Goal: Task Accomplishment & Management: Use online tool/utility

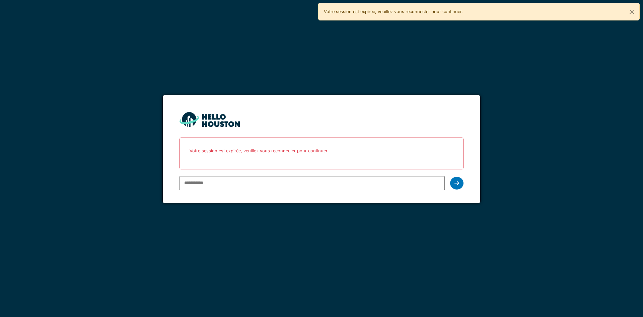
drag, startPoint x: 0, startPoint y: 0, endPoint x: 217, endPoint y: 186, distance: 285.9
click at [217, 186] on input "email" at bounding box center [312, 183] width 265 height 14
type input "**********"
click at [459, 185] on icon at bounding box center [457, 182] width 5 height 5
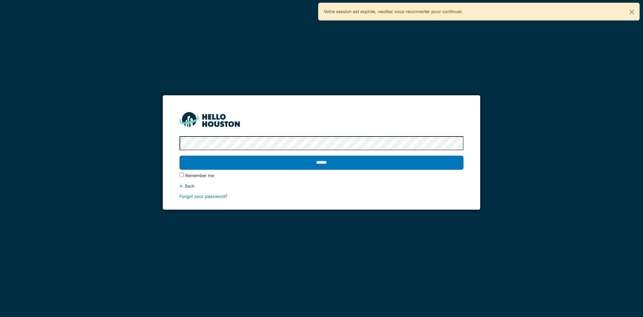
click at [180, 156] on input "******" at bounding box center [322, 163] width 284 height 14
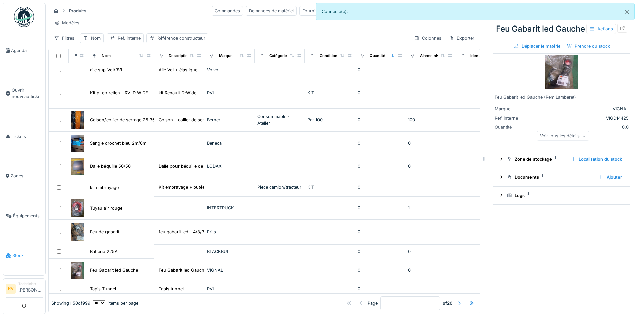
click at [19, 254] on span "Stock" at bounding box center [27, 255] width 30 height 6
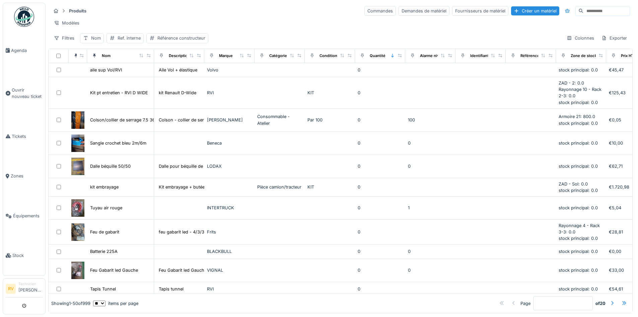
click at [584, 14] on input at bounding box center [607, 10] width 46 height 9
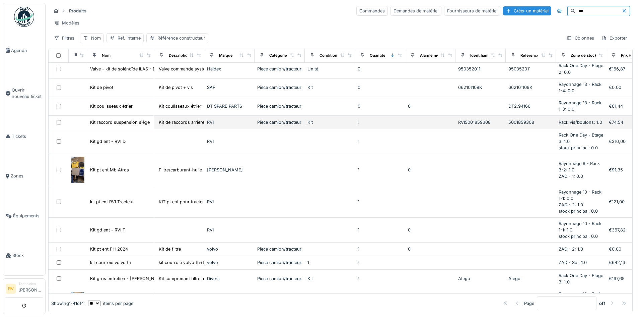
scroll to position [402, 0]
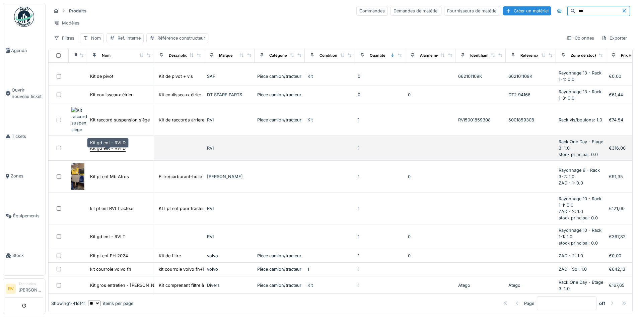
type input "***"
click at [106, 151] on div "Kit gd ent - RVI D" at bounding box center [108, 148] width 36 height 6
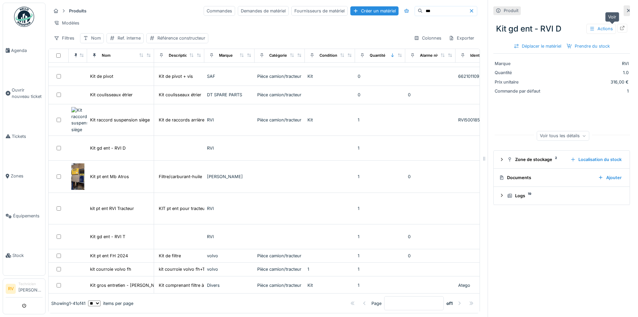
click at [620, 28] on icon at bounding box center [622, 28] width 5 height 4
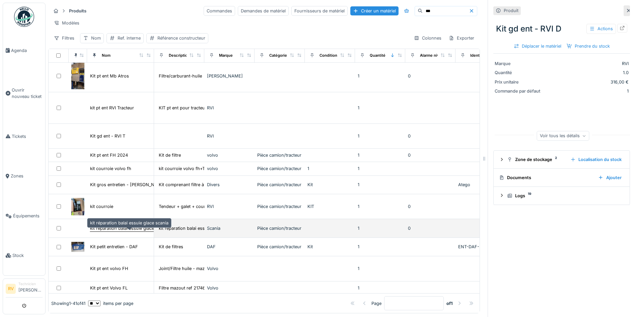
scroll to position [536, 0]
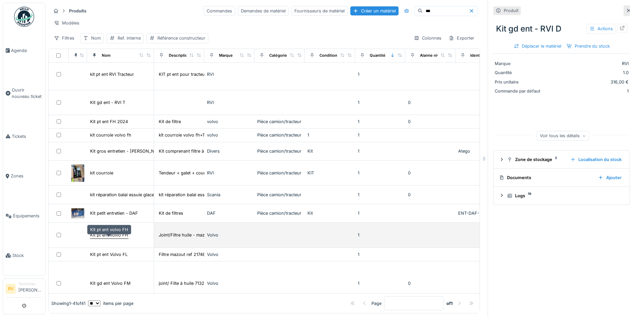
click at [109, 238] on div "Kit pt ent volvo FH" at bounding box center [109, 235] width 38 height 6
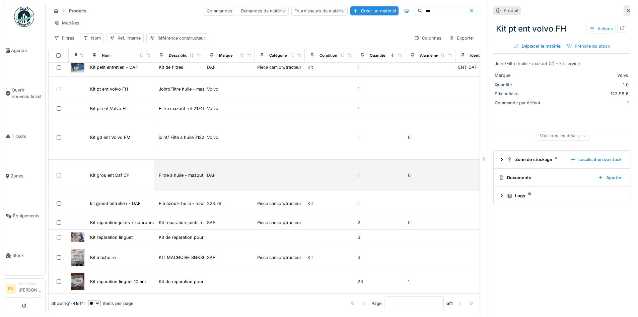
scroll to position [5, 0]
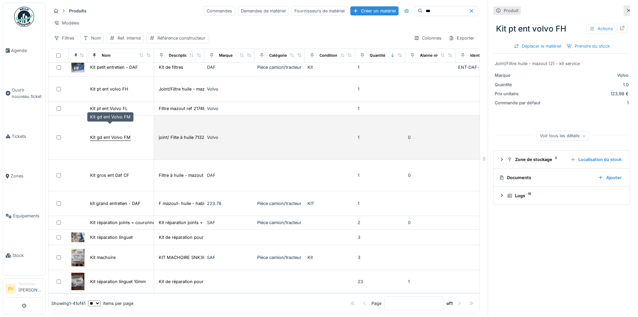
click at [124, 134] on div "Kit gd ent Volvo FM" at bounding box center [110, 137] width 41 height 6
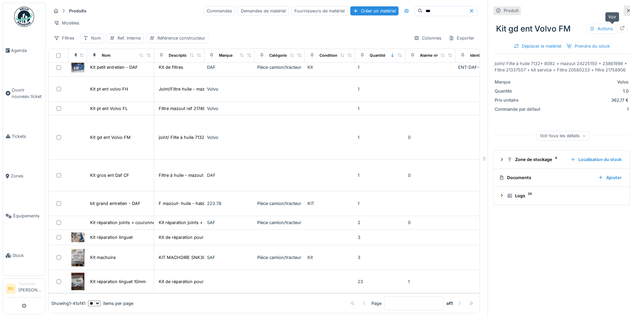
click at [621, 26] on icon at bounding box center [623, 28] width 4 height 4
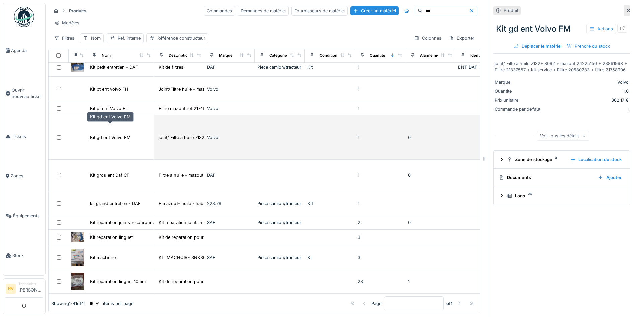
click at [119, 134] on div "Kit gd ent Volvo FM" at bounding box center [110, 137] width 41 height 6
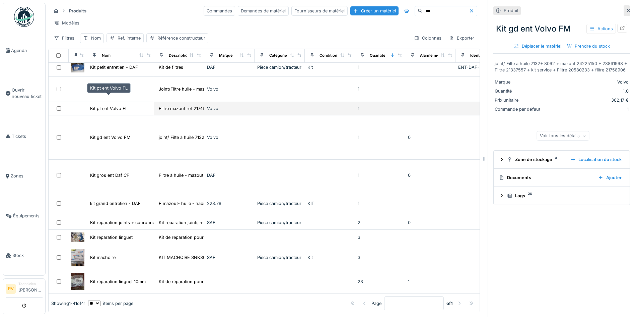
click at [118, 105] on div "Kit pt ent Volvo FL" at bounding box center [109, 108] width 38 height 6
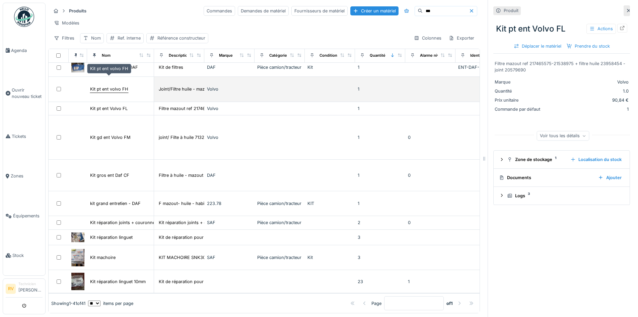
click at [119, 86] on div "Kit pt ent volvo FH" at bounding box center [109, 89] width 38 height 6
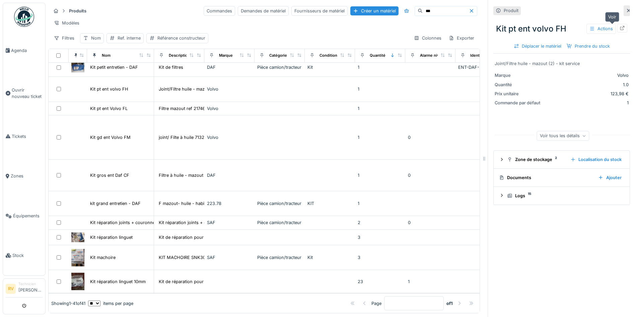
click at [620, 26] on icon at bounding box center [622, 28] width 5 height 4
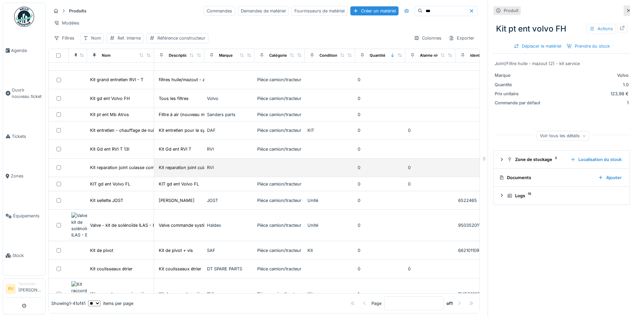
scroll to position [228, 0]
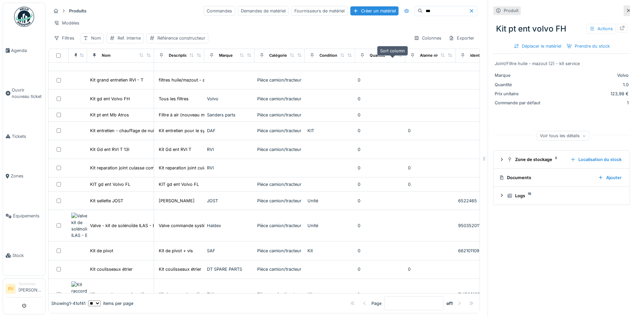
click at [394, 56] on icon at bounding box center [392, 55] width 5 height 4
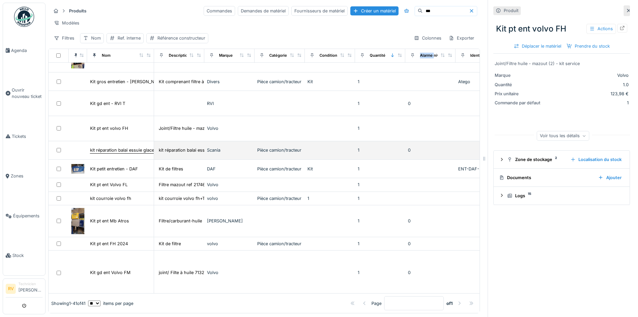
scroll to position [235, 0]
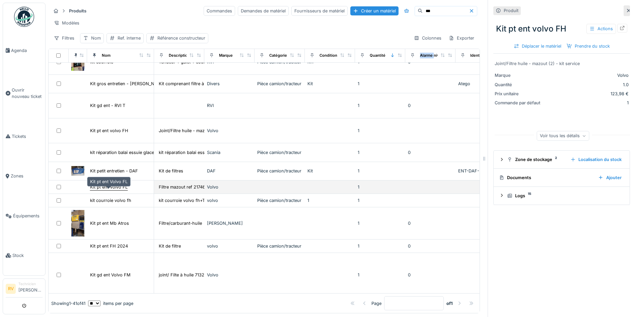
click at [120, 186] on div "Kit pt ent Volvo FL" at bounding box center [109, 187] width 38 height 6
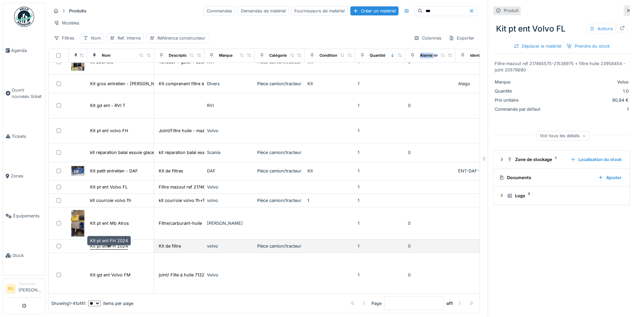
click at [115, 246] on div "Kit pt ent FH 2024" at bounding box center [109, 246] width 38 height 6
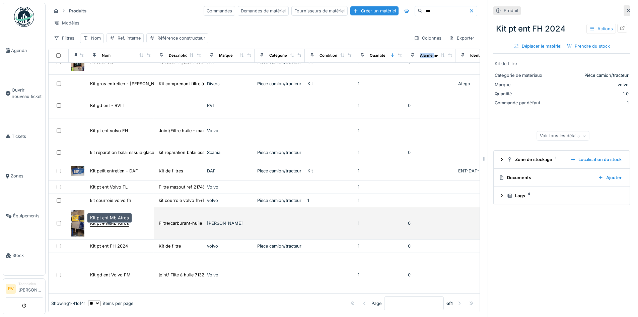
scroll to position [268, 0]
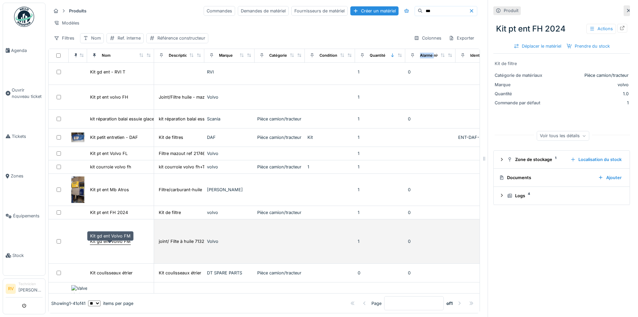
click at [114, 243] on div "Kit gd ent Volvo FM" at bounding box center [110, 241] width 41 height 6
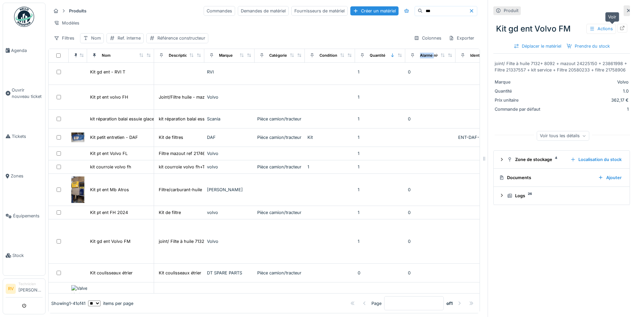
click at [621, 26] on icon at bounding box center [623, 28] width 4 height 4
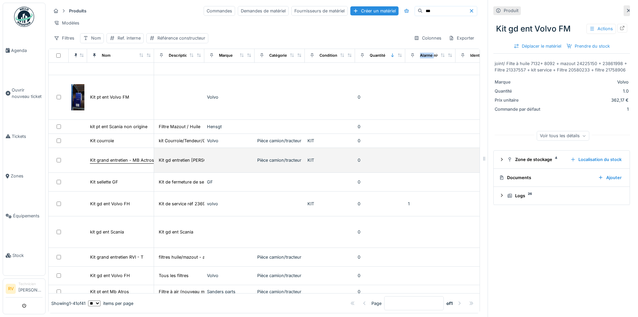
scroll to position [570, 0]
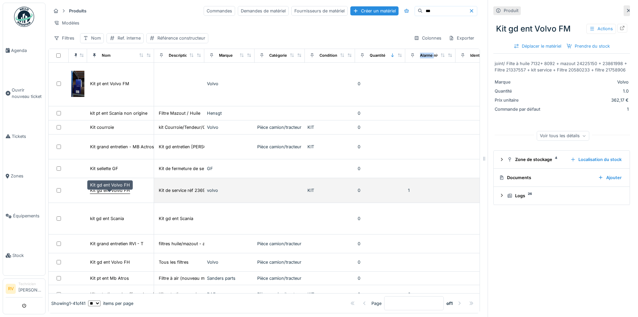
click at [116, 189] on div "Kit gd ent Volvo FH" at bounding box center [110, 190] width 40 height 6
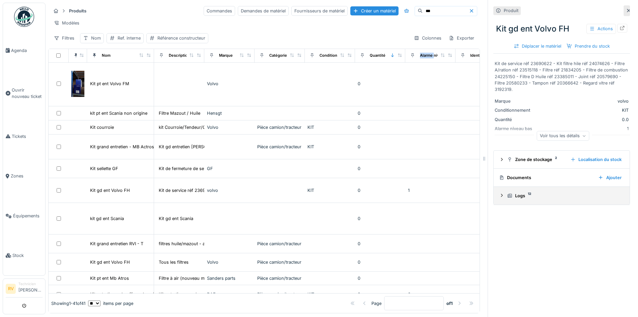
click at [514, 192] on div "Logs 12" at bounding box center [564, 195] width 115 height 6
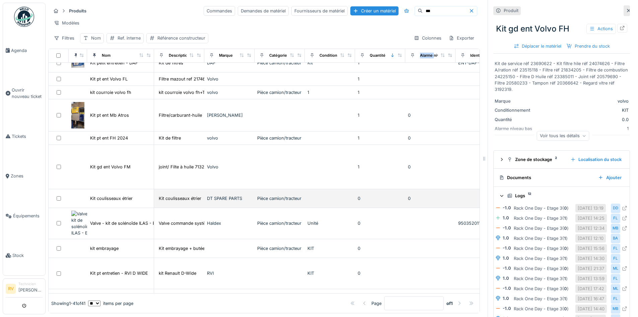
scroll to position [335, 0]
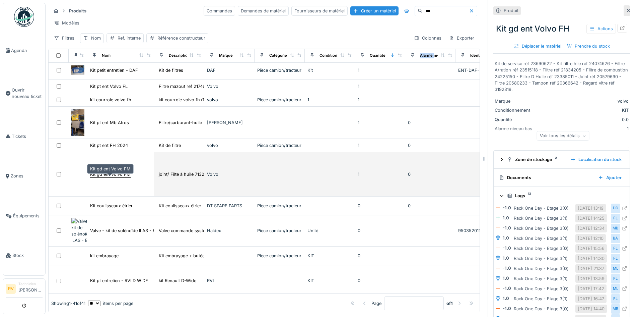
click at [123, 176] on div "Kit gd ent Volvo FM" at bounding box center [110, 174] width 41 height 6
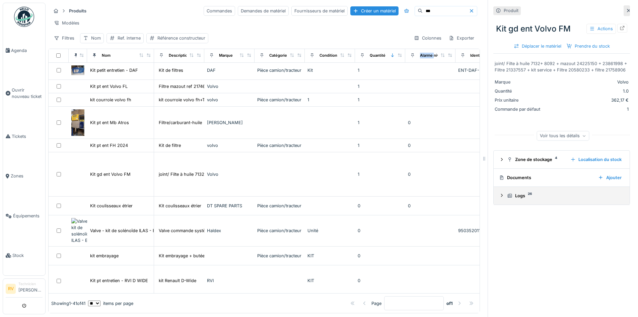
click at [515, 192] on div "Logs 26" at bounding box center [564, 195] width 115 height 6
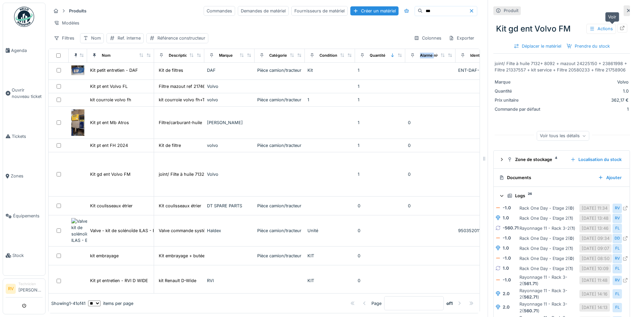
click at [620, 26] on icon at bounding box center [622, 28] width 5 height 4
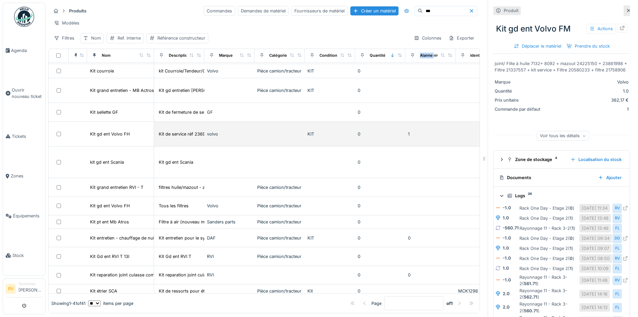
scroll to position [670, 0]
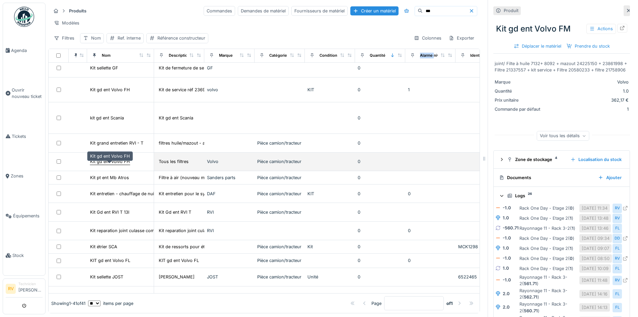
click at [109, 165] on div "Kit gd ent Volvo FH" at bounding box center [110, 161] width 40 height 6
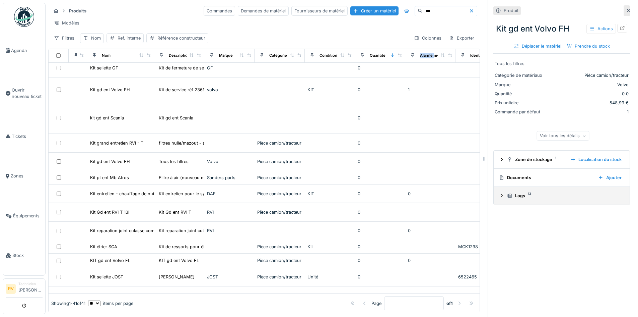
click at [512, 199] on div "Logs 13" at bounding box center [564, 195] width 115 height 6
click at [500, 195] on icon at bounding box center [502, 195] width 4 height 5
click at [499, 195] on icon at bounding box center [501, 195] width 5 height 4
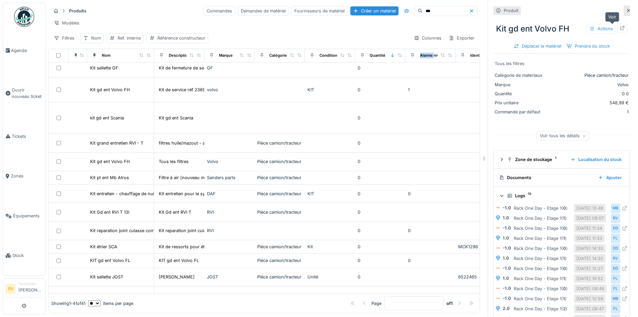
click at [620, 27] on icon at bounding box center [622, 28] width 5 height 4
click at [620, 29] on icon at bounding box center [622, 28] width 5 height 4
click at [21, 51] on span "Agenda" at bounding box center [27, 50] width 32 height 6
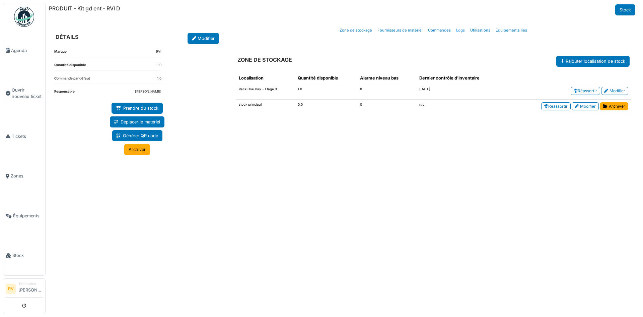
click at [461, 29] on link "Logs" at bounding box center [461, 30] width 14 height 16
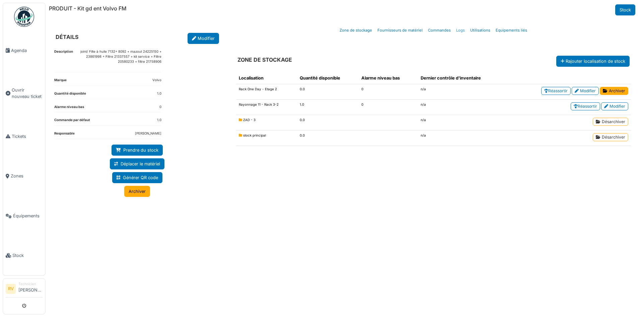
click at [462, 28] on link "Logs" at bounding box center [461, 30] width 14 height 16
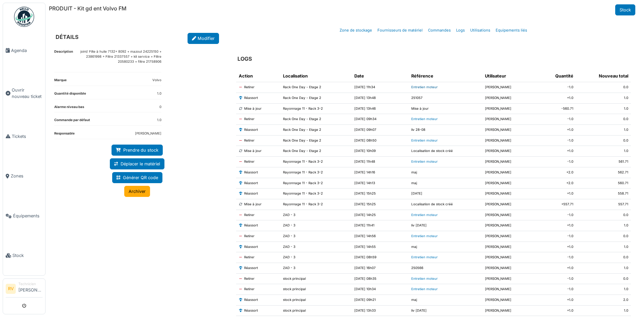
click at [428, 87] on link "Entretien moteur" at bounding box center [425, 87] width 26 height 4
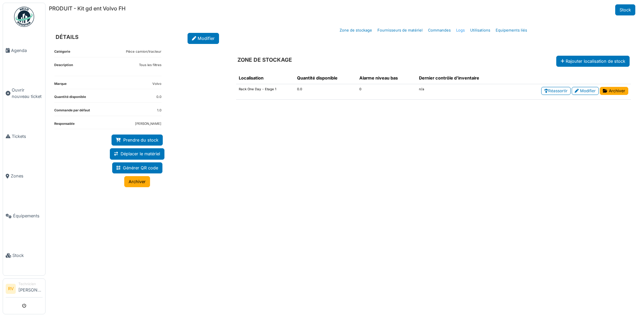
click at [462, 30] on link "Logs" at bounding box center [461, 30] width 14 height 16
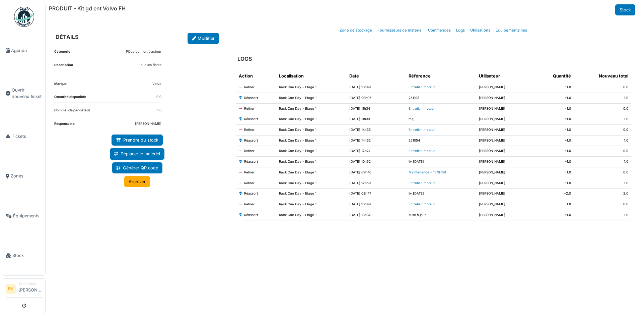
click at [431, 87] on link "Entretien moteur" at bounding box center [422, 87] width 26 height 4
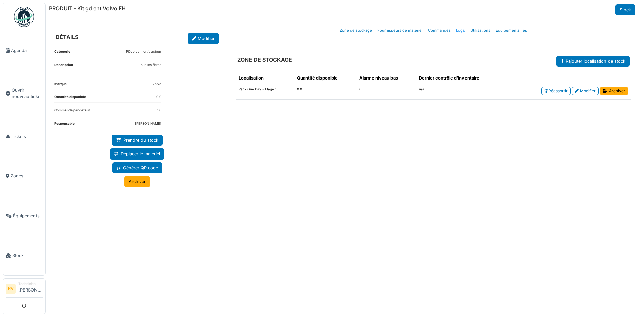
click at [462, 31] on link "Logs" at bounding box center [461, 30] width 14 height 16
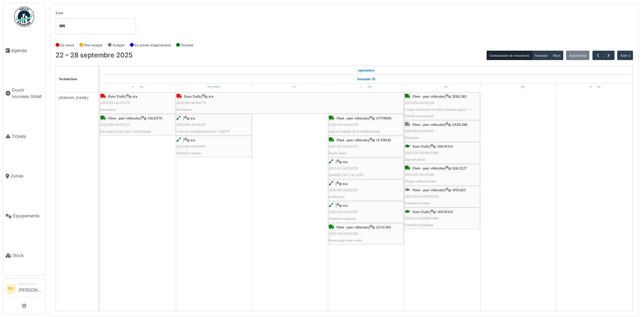
click at [448, 194] on div "Fleet - parc véhicules | 1PJG425 2025/09/142/M/01430 Entretien moteur" at bounding box center [442, 196] width 74 height 19
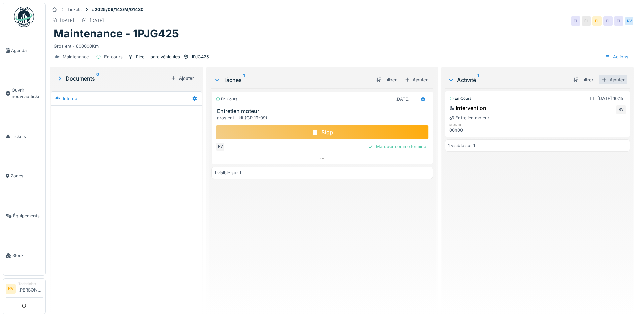
click at [607, 79] on div "Ajouter" at bounding box center [613, 79] width 28 height 9
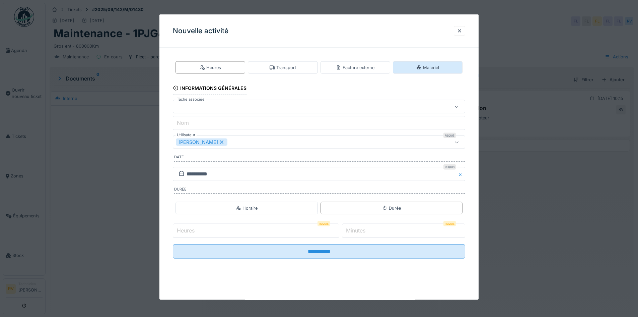
click at [454, 68] on div "Matériel" at bounding box center [428, 67] width 70 height 12
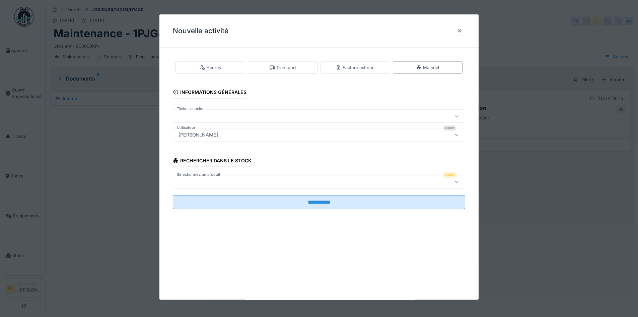
click at [193, 117] on div at bounding box center [302, 115] width 252 height 7
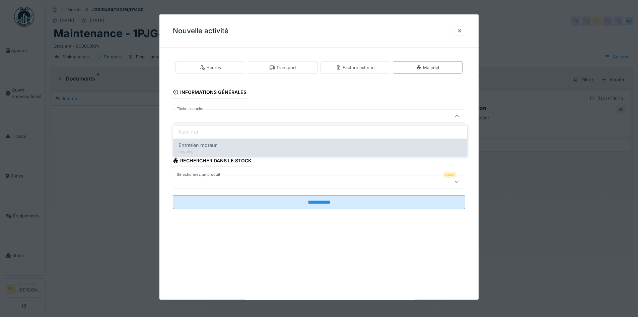
click at [190, 146] on span "Entretien moteur" at bounding box center [198, 144] width 38 height 7
type input "******"
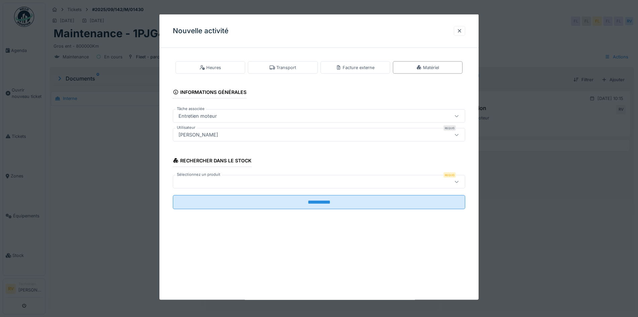
click at [206, 180] on div at bounding box center [302, 181] width 252 height 7
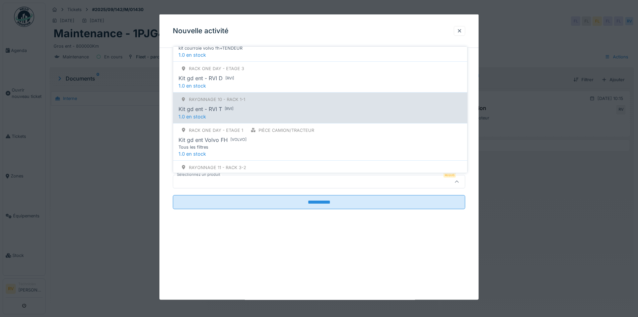
scroll to position [134, 0]
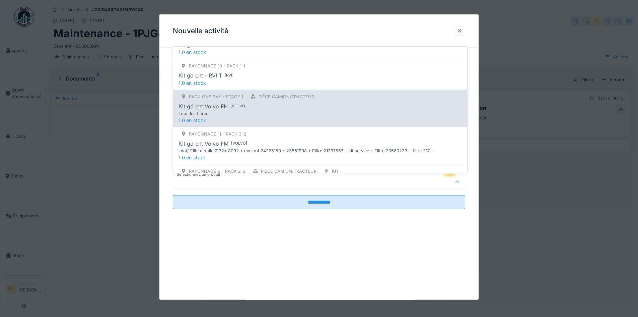
type input "***"
click at [221, 114] on div "Tous les filtres" at bounding box center [306, 113] width 255 height 6
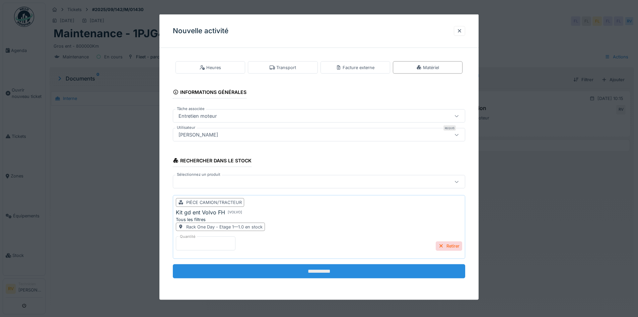
click at [280, 272] on input "**********" at bounding box center [319, 271] width 293 height 14
